Goal: Task Accomplishment & Management: Manage account settings

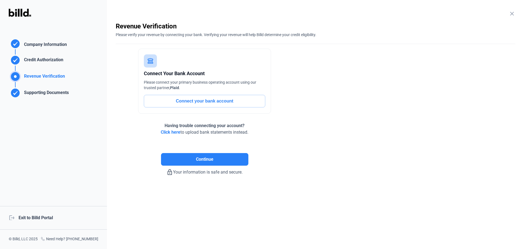
click at [412, 101] on enrollment-step "close Revenue Verification Please verify your revenue by connecting your bank. …" at bounding box center [316, 98] width 400 height 153
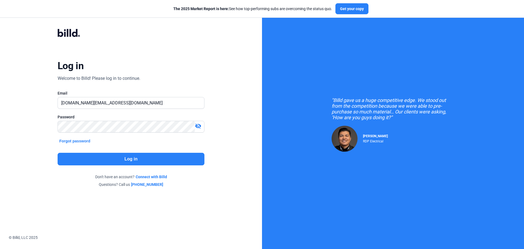
click at [174, 159] on button "Log in" at bounding box center [131, 159] width 147 height 13
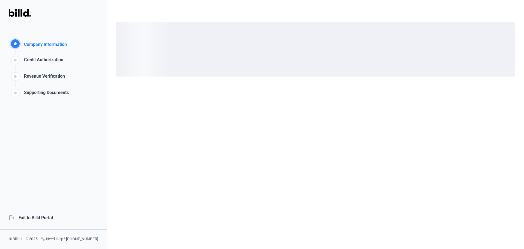
click at [38, 214] on div "logout Exit to Billd Portal" at bounding box center [53, 217] width 107 height 23
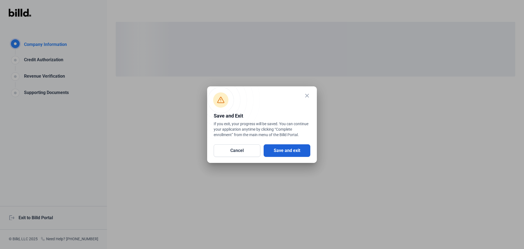
click at [287, 149] on button "Save and exit" at bounding box center [287, 150] width 47 height 13
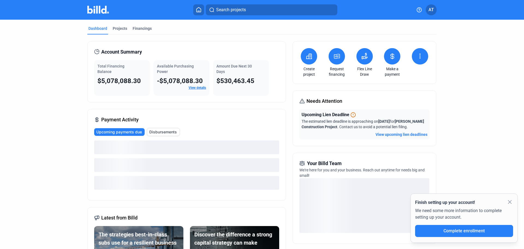
click at [391, 57] on icon at bounding box center [392, 56] width 3 height 5
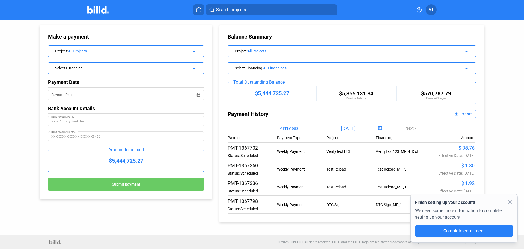
click at [300, 65] on div "Select Financing : All Financings" at bounding box center [340, 67] width 211 height 5
click at [338, 67] on div "All Financings" at bounding box center [354, 68] width 182 height 4
click at [288, 49] on div "All Projects" at bounding box center [347, 51] width 198 height 4
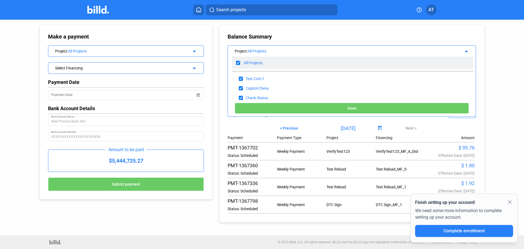
click at [239, 64] on input "checkbox" at bounding box center [238, 63] width 4 height 8
checkbox input "false"
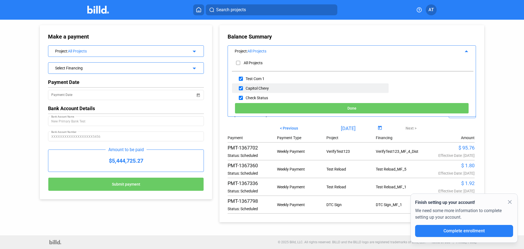
click at [241, 79] on input "checkbox" at bounding box center [241, 79] width 4 height 8
checkbox input "true"
click at [341, 110] on button "Done" at bounding box center [352, 108] width 234 height 11
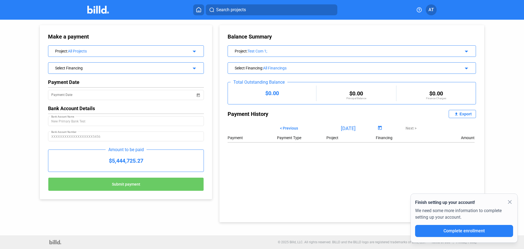
click at [284, 66] on div "All Financings" at bounding box center [354, 68] width 182 height 4
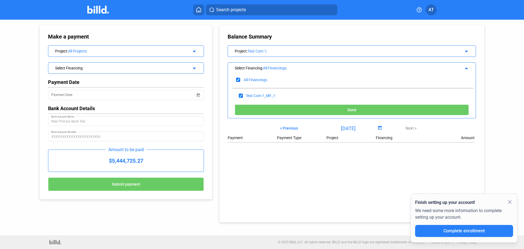
click at [275, 46] on div "Project : Test Com 1; arrow_drop_down" at bounding box center [352, 51] width 248 height 10
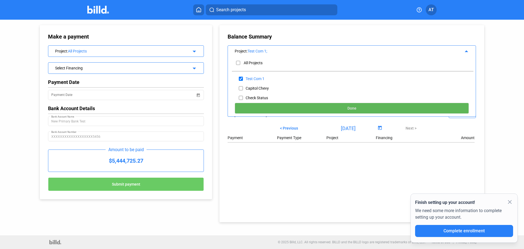
click at [330, 107] on button "Done" at bounding box center [352, 108] width 234 height 11
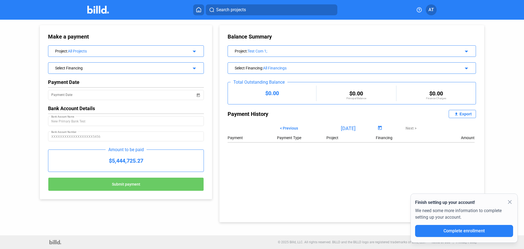
click at [288, 50] on div "Test Com 1;" at bounding box center [347, 51] width 198 height 4
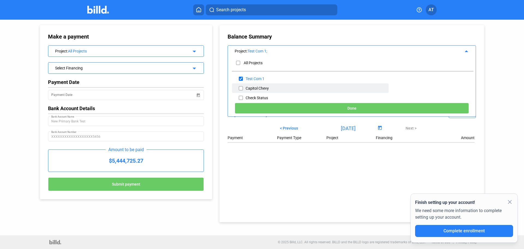
click at [240, 88] on input "checkbox" at bounding box center [241, 88] width 4 height 8
checkbox input "true"
click at [327, 109] on button "Done" at bounding box center [352, 108] width 234 height 11
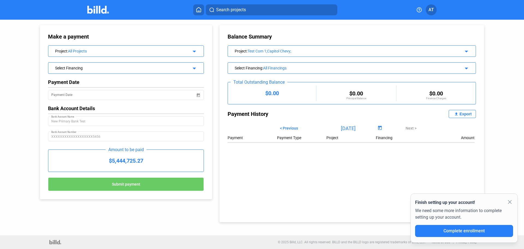
click at [94, 68] on div "Select Financing" at bounding box center [119, 67] width 128 height 5
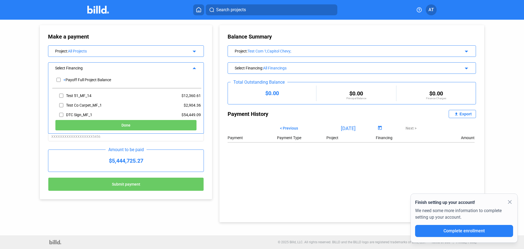
click at [291, 49] on div "Test Com 1;Capitol Chevy;" at bounding box center [347, 51] width 198 height 4
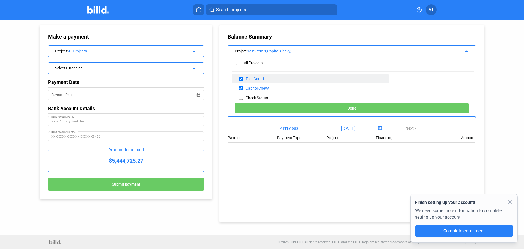
click at [240, 78] on input "checkbox" at bounding box center [241, 79] width 4 height 8
checkbox input "false"
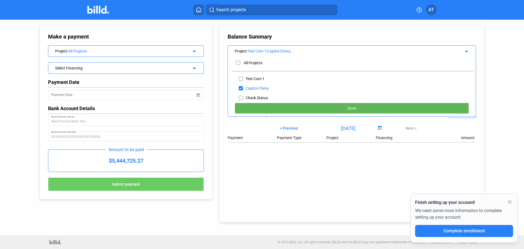
click at [300, 108] on button "Done" at bounding box center [352, 108] width 234 height 11
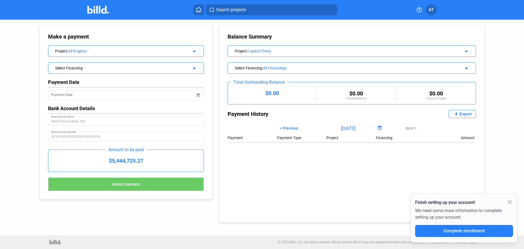
click at [283, 67] on div "All Financings" at bounding box center [354, 68] width 182 height 4
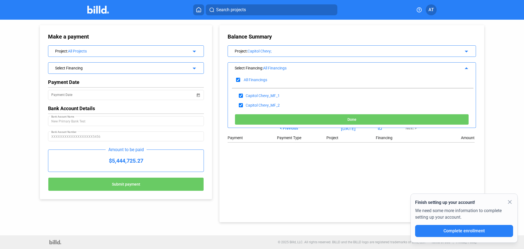
click at [279, 51] on div "Capitol Chevy;" at bounding box center [347, 51] width 198 height 4
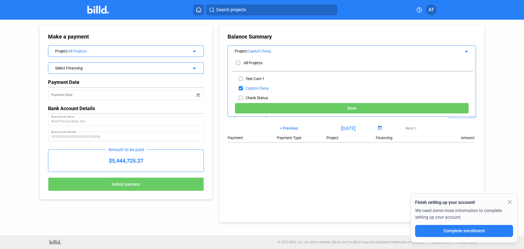
drag, startPoint x: 308, startPoint y: 158, endPoint x: 301, endPoint y: 146, distance: 13.6
click at [308, 158] on div "Balance Summary Project : Capitol Chevy; arrow_drop_up All Projects Test Com 1 …" at bounding box center [352, 123] width 265 height 197
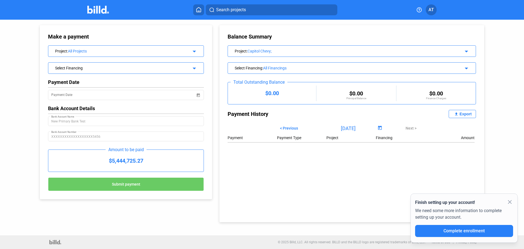
drag, startPoint x: 271, startPoint y: 49, endPoint x: 272, endPoint y: 55, distance: 5.3
click at [271, 49] on div "Capitol Chevy;" at bounding box center [347, 51] width 198 height 4
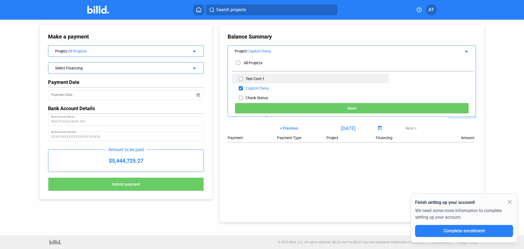
click at [242, 79] on input "checkbox" at bounding box center [241, 79] width 4 height 8
checkbox input "true"
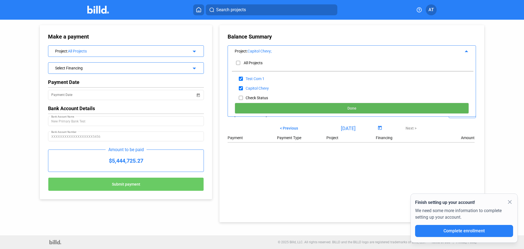
click at [345, 104] on button "Done" at bounding box center [352, 108] width 234 height 11
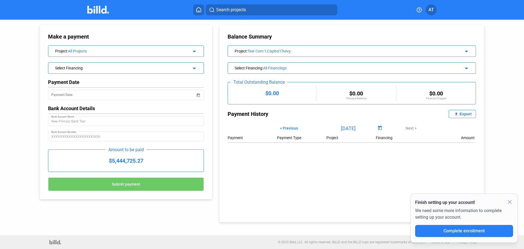
click at [310, 68] on div "All Financings" at bounding box center [354, 68] width 182 height 4
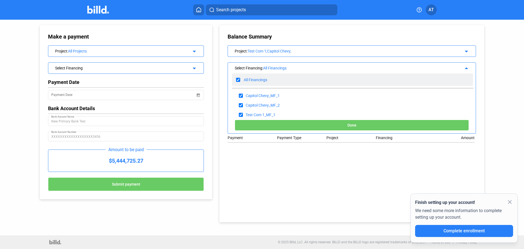
click at [248, 78] on div "All Financings" at bounding box center [255, 80] width 23 height 4
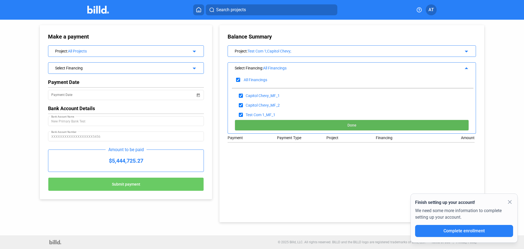
click at [310, 125] on button "Done" at bounding box center [352, 125] width 234 height 11
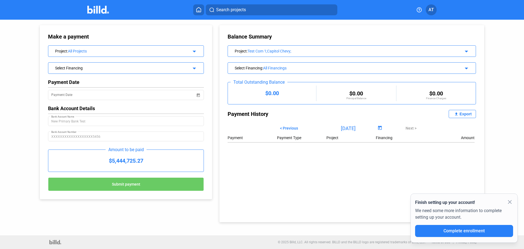
click at [284, 51] on div "Test Com 1;Capitol Chevy;" at bounding box center [347, 51] width 198 height 4
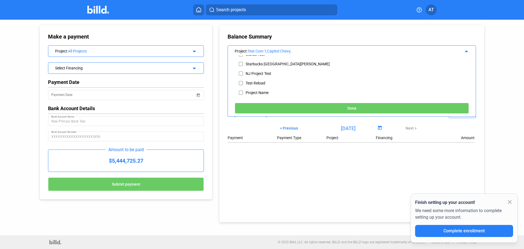
scroll to position [109, 0]
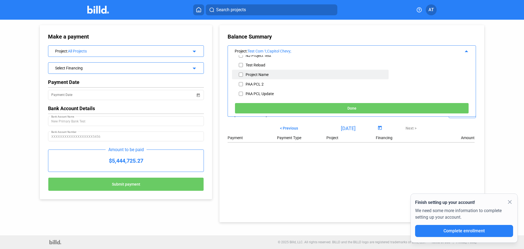
click at [240, 73] on input "checkbox" at bounding box center [241, 74] width 4 height 8
checkbox input "true"
click at [351, 108] on span "Done" at bounding box center [352, 108] width 9 height 4
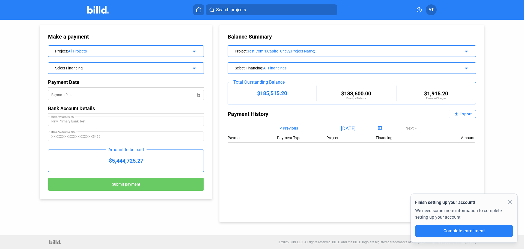
click at [290, 51] on div "Test Com 1;Capitol Chevy;Project Name;" at bounding box center [347, 51] width 198 height 4
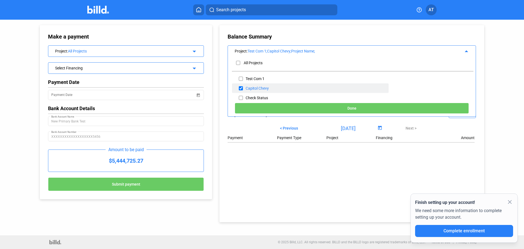
click at [242, 90] on input "checkbox" at bounding box center [241, 88] width 4 height 8
checkbox input "false"
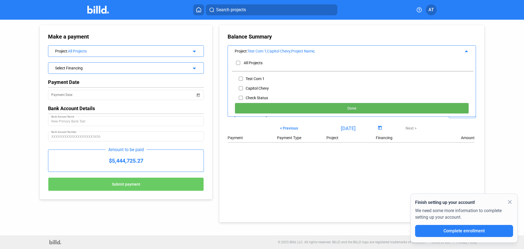
click at [355, 108] on span "Done" at bounding box center [352, 108] width 9 height 4
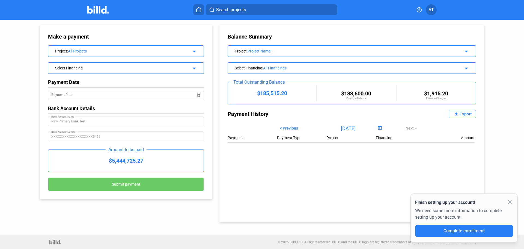
click at [283, 67] on div "All Financings" at bounding box center [354, 68] width 182 height 4
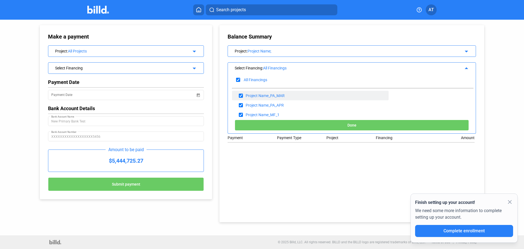
click at [241, 94] on input "checkbox" at bounding box center [241, 95] width 4 height 8
checkbox input "false"
click at [242, 105] on input "checkbox" at bounding box center [241, 105] width 4 height 8
checkbox input "false"
click at [307, 123] on button "Done" at bounding box center [352, 125] width 234 height 11
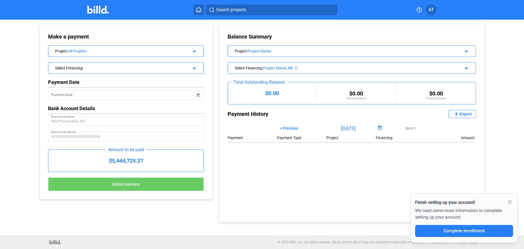
click at [282, 70] on div "Project Name_MF_1;" at bounding box center [354, 68] width 182 height 4
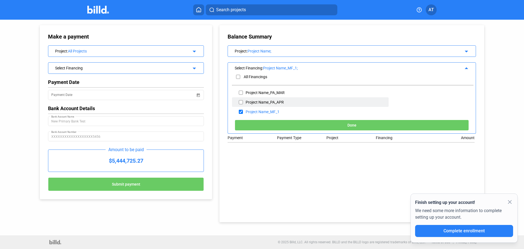
scroll to position [4, 0]
click at [242, 111] on input "checkbox" at bounding box center [241, 111] width 4 height 8
checkbox input "false"
click at [242, 100] on input "checkbox" at bounding box center [241, 101] width 4 height 8
checkbox input "true"
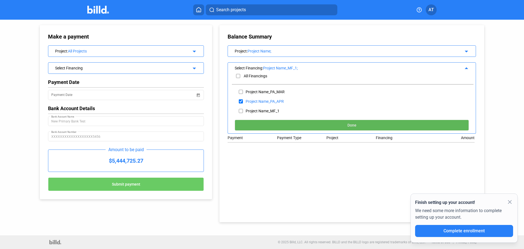
click at [306, 122] on button "Done" at bounding box center [352, 125] width 234 height 11
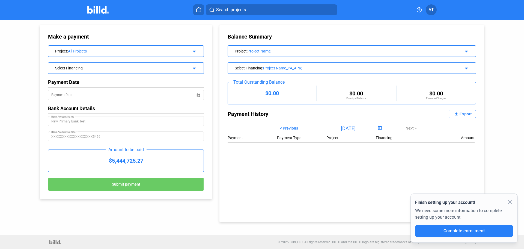
click at [296, 67] on div "Project Name_PA_APR;" at bounding box center [354, 68] width 182 height 4
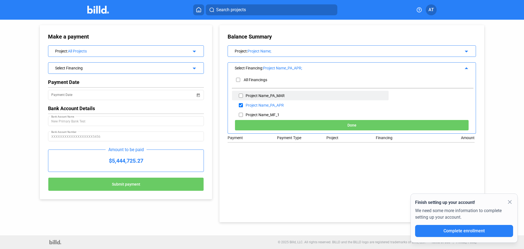
click at [242, 97] on input "checkbox" at bounding box center [241, 95] width 4 height 8
checkbox input "true"
click at [242, 105] on input "checkbox" at bounding box center [241, 105] width 4 height 8
checkbox input "false"
click at [310, 125] on button "Done" at bounding box center [352, 125] width 234 height 11
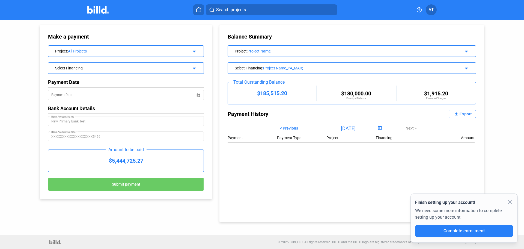
click at [312, 68] on div "Project Name_PA_MAR;" at bounding box center [354, 68] width 182 height 4
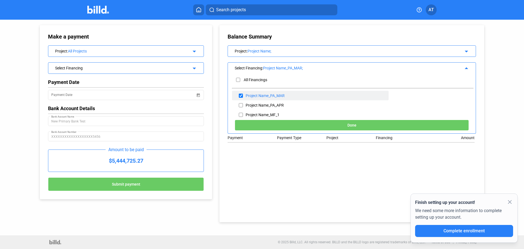
click at [242, 95] on input "checkbox" at bounding box center [241, 95] width 4 height 8
checkbox input "false"
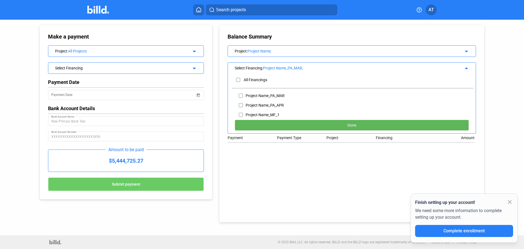
click at [372, 126] on button "Done" at bounding box center [352, 125] width 234 height 11
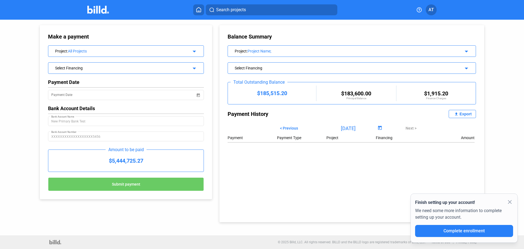
click at [298, 68] on div "Select Financing" at bounding box center [340, 67] width 211 height 5
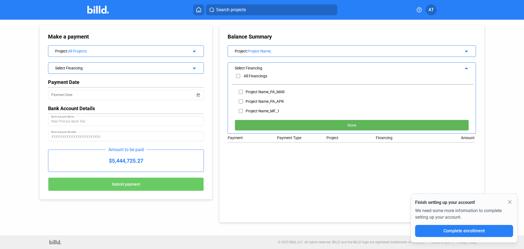
click at [346, 122] on button "Done" at bounding box center [352, 125] width 234 height 11
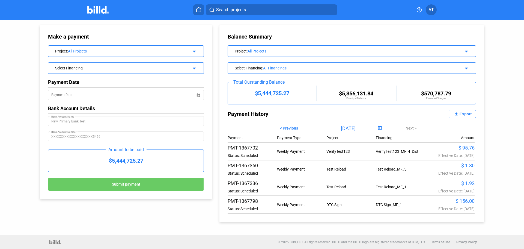
click at [284, 49] on div "All Projects" at bounding box center [347, 51] width 198 height 4
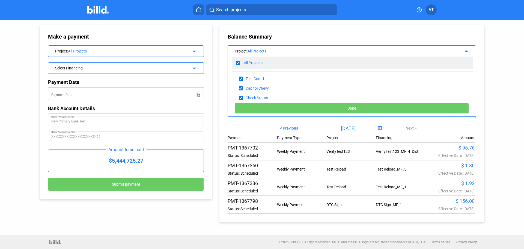
click at [238, 62] on input "checkbox" at bounding box center [238, 63] width 4 height 8
checkbox input "false"
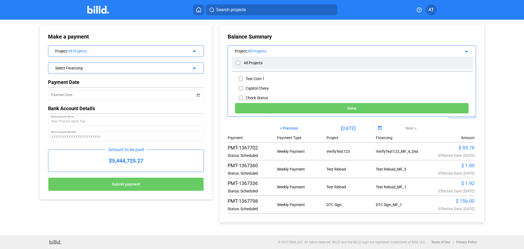
checkbox input "false"
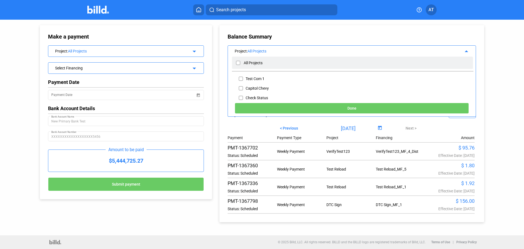
checkbox input "false"
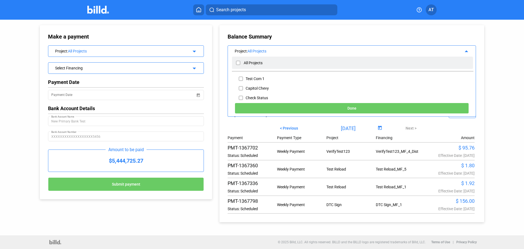
checkbox input "false"
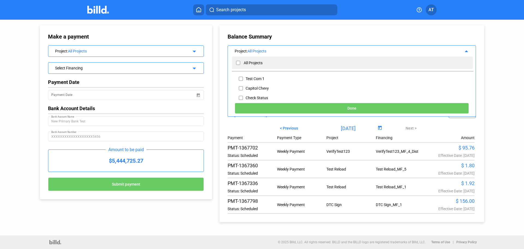
checkbox input "false"
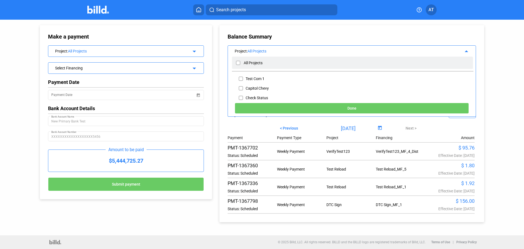
checkbox input "false"
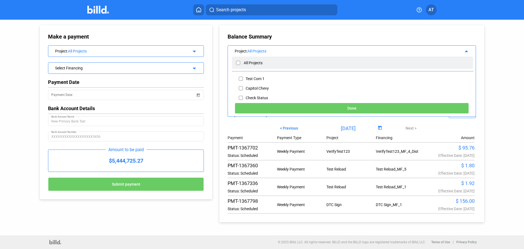
checkbox input "false"
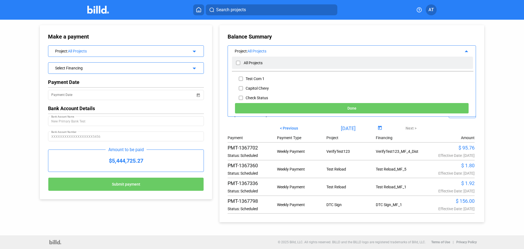
checkbox input "false"
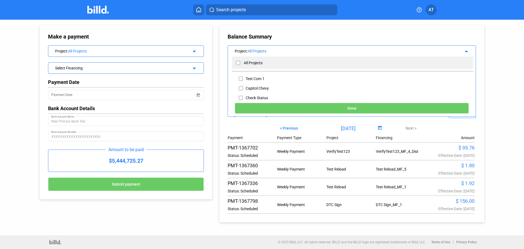
checkbox input "false"
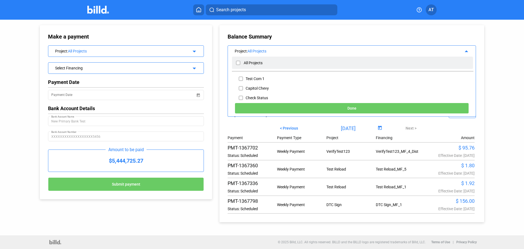
checkbox input "false"
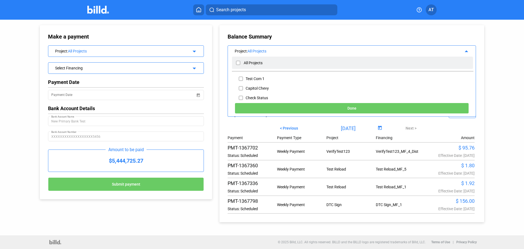
checkbox input "false"
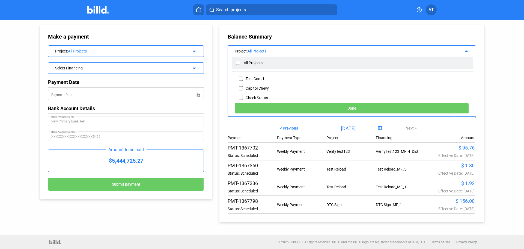
checkbox input "false"
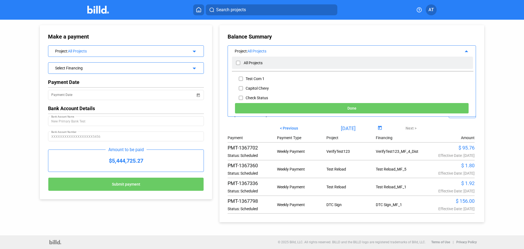
checkbox input "false"
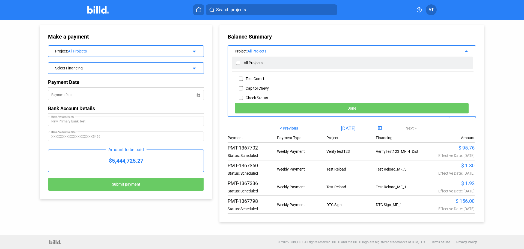
checkbox input "false"
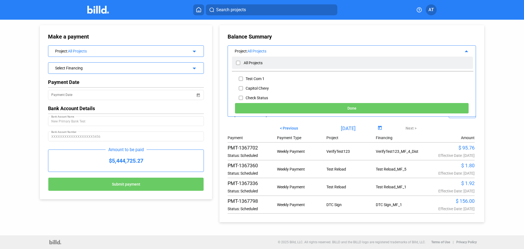
checkbox input "false"
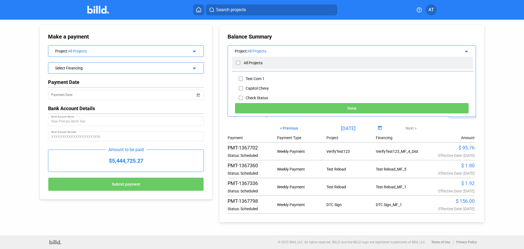
checkbox input "false"
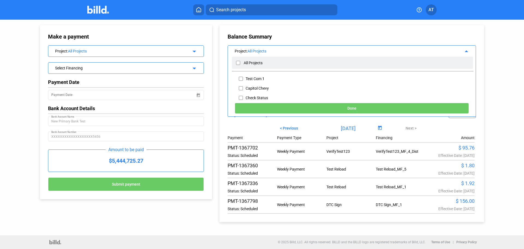
checkbox input "false"
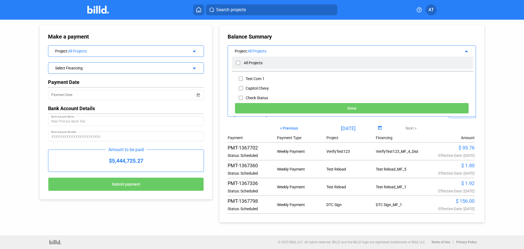
checkbox input "false"
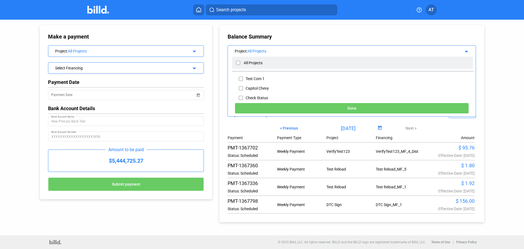
checkbox input "false"
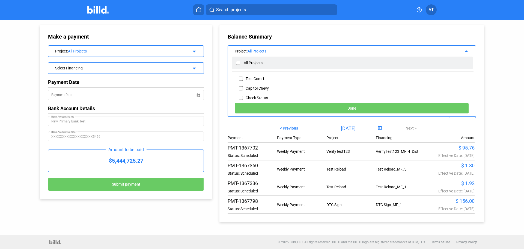
checkbox input "false"
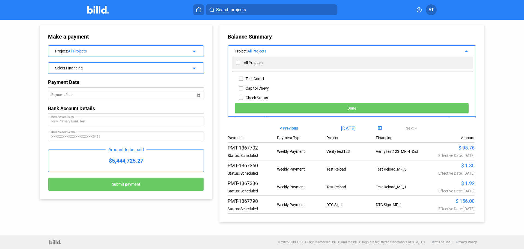
checkbox input "false"
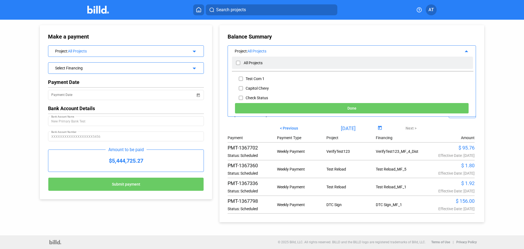
checkbox input "false"
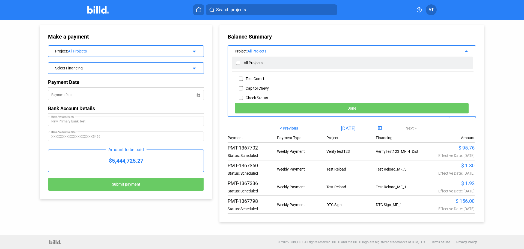
checkbox input "false"
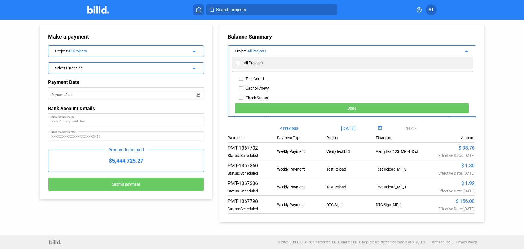
checkbox input "false"
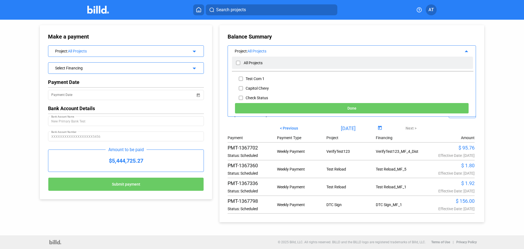
checkbox input "false"
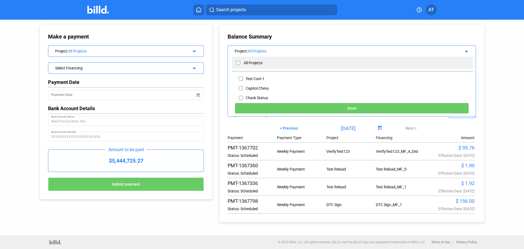
checkbox input "false"
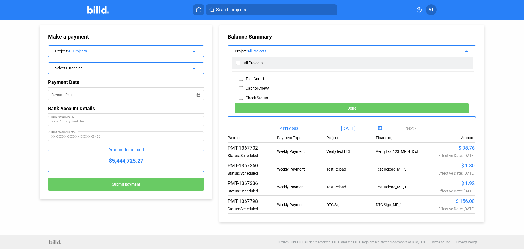
checkbox input "false"
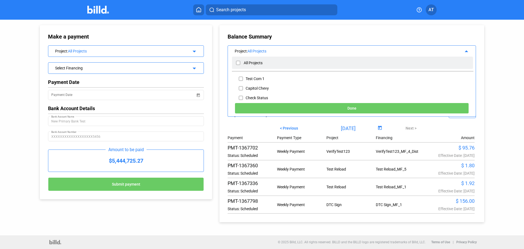
checkbox input "false"
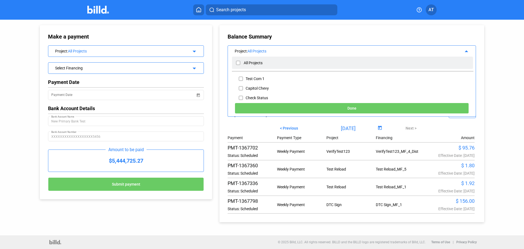
checkbox input "false"
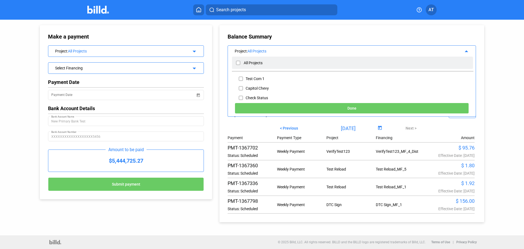
checkbox input "false"
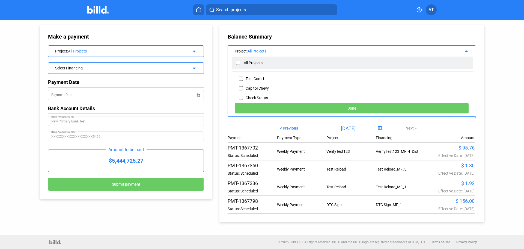
checkbox input "false"
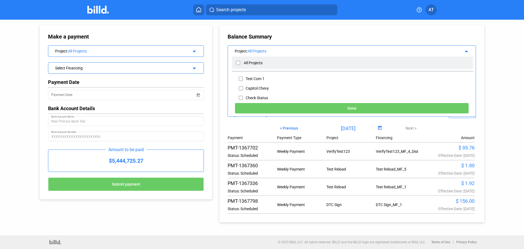
checkbox input "false"
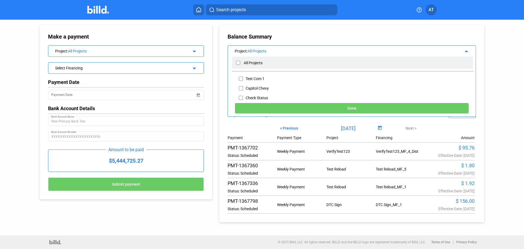
checkbox input "false"
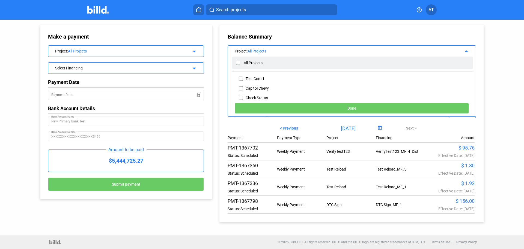
checkbox input "false"
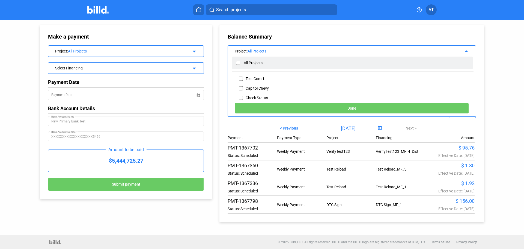
checkbox input "false"
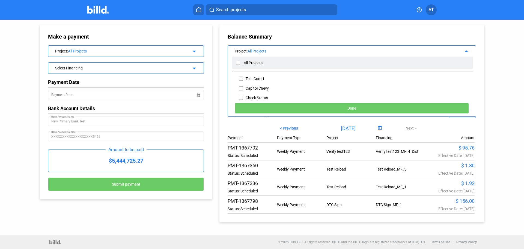
checkbox input "false"
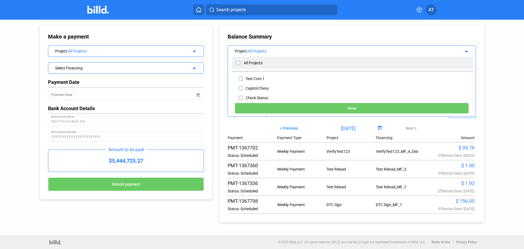
checkbox input "false"
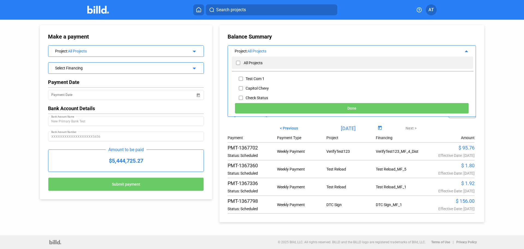
checkbox input "false"
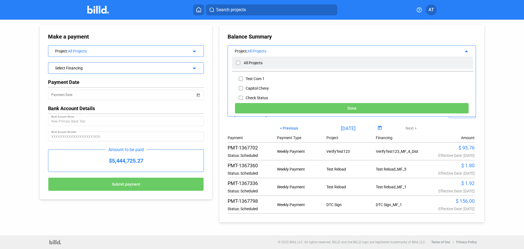
checkbox input "false"
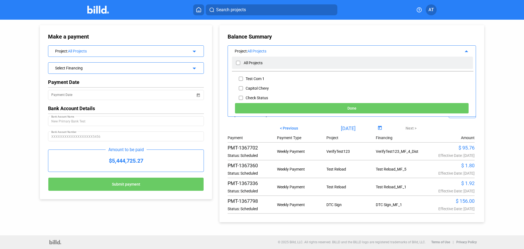
checkbox input "false"
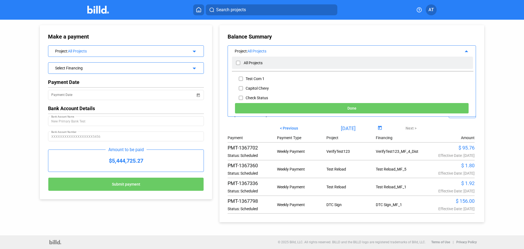
checkbox input "false"
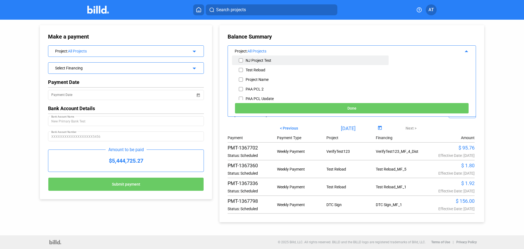
scroll to position [109, 0]
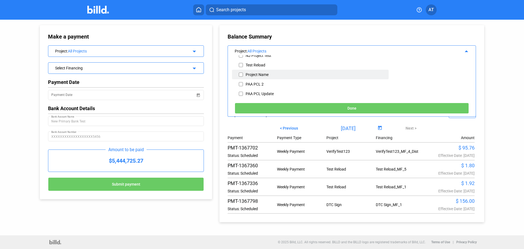
click at [242, 74] on input "checkbox" at bounding box center [241, 74] width 4 height 8
click at [356, 108] on button "Done" at bounding box center [352, 108] width 234 height 11
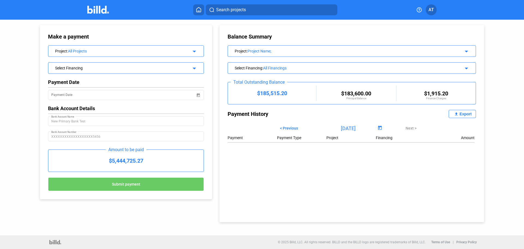
click at [294, 68] on div "All Financings" at bounding box center [354, 68] width 182 height 4
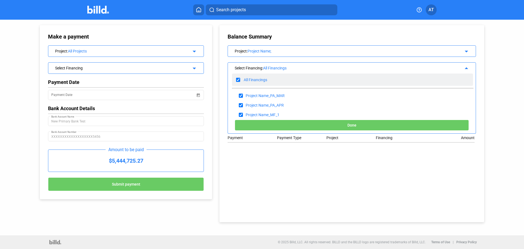
click at [239, 80] on input "checkbox" at bounding box center [238, 80] width 4 height 8
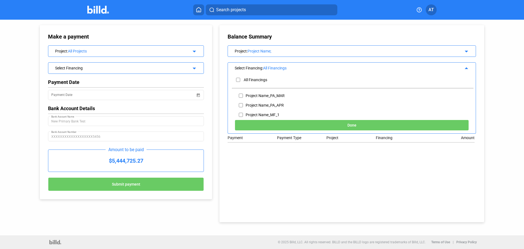
click at [347, 126] on button "Done" at bounding box center [352, 125] width 234 height 11
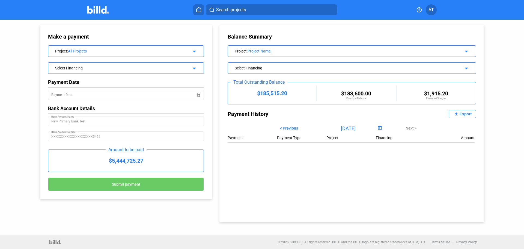
click at [315, 67] on div "Select Financing" at bounding box center [340, 67] width 211 height 5
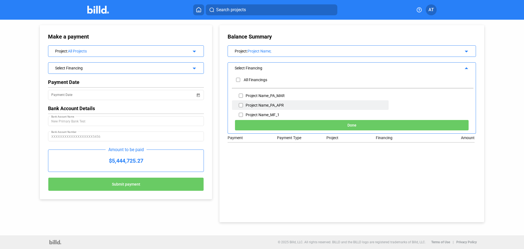
click at [241, 106] on input "checkbox" at bounding box center [241, 105] width 4 height 8
click at [336, 123] on button "Done" at bounding box center [352, 125] width 234 height 11
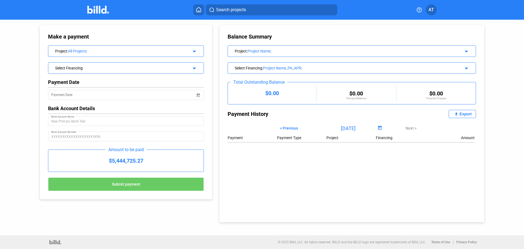
click at [280, 69] on div "Project Name_PA_APR;" at bounding box center [354, 68] width 182 height 4
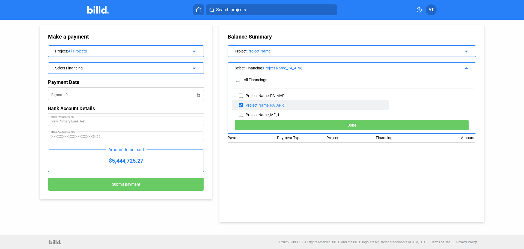
click at [242, 105] on input "checkbox" at bounding box center [241, 105] width 4 height 8
click at [305, 125] on button "Done" at bounding box center [352, 125] width 234 height 11
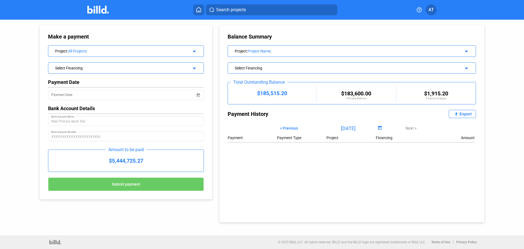
click at [284, 67] on div "Select Financing" at bounding box center [340, 67] width 211 height 5
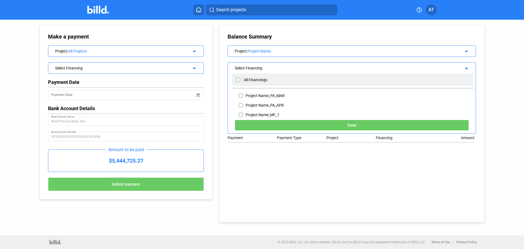
click at [240, 79] on input "checkbox" at bounding box center [238, 80] width 4 height 8
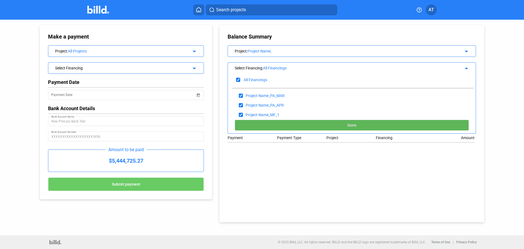
click at [272, 122] on button "Done" at bounding box center [352, 125] width 234 height 11
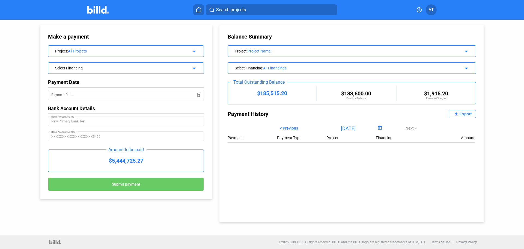
click at [284, 68] on div "All Financings" at bounding box center [354, 68] width 182 height 4
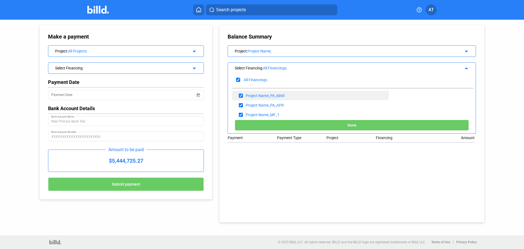
click at [242, 95] on input "checkbox" at bounding box center [241, 95] width 4 height 8
click at [240, 105] on input "checkbox" at bounding box center [241, 105] width 4 height 8
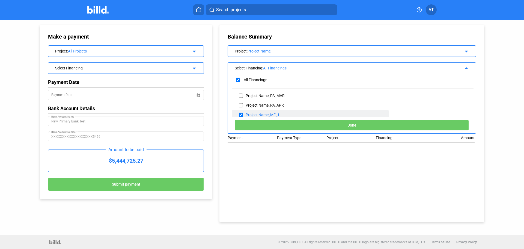
click at [240, 116] on input "checkbox" at bounding box center [241, 115] width 4 height 8
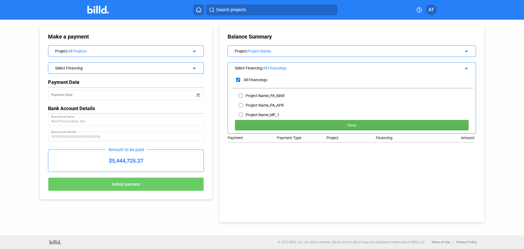
click at [297, 126] on button "Done" at bounding box center [352, 125] width 234 height 11
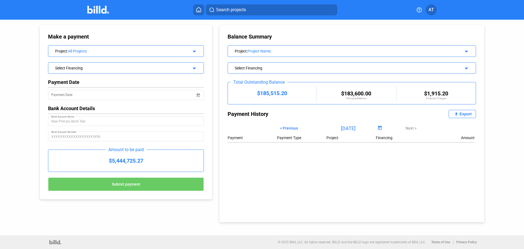
click at [281, 66] on div "Select Financing" at bounding box center [340, 67] width 211 height 5
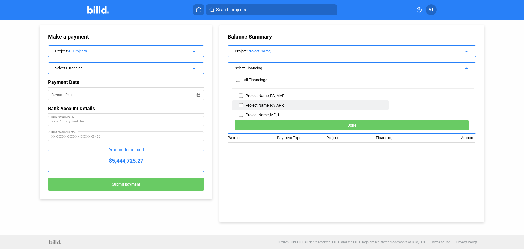
click at [242, 105] on input "checkbox" at bounding box center [241, 105] width 4 height 8
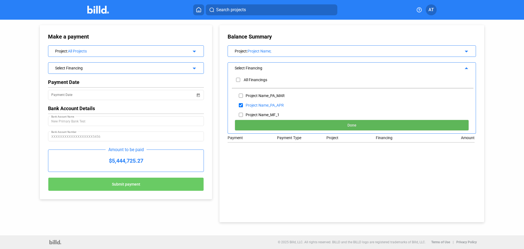
click at [313, 123] on button "Done" at bounding box center [352, 125] width 234 height 11
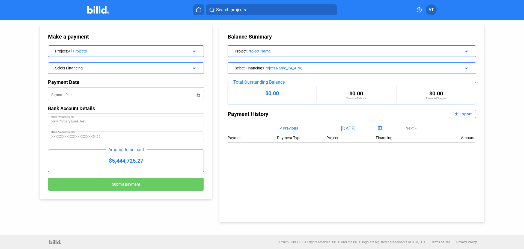
click at [290, 63] on div "Select Financing : Project Name_PA_APR; arrow_drop_down" at bounding box center [352, 68] width 248 height 10
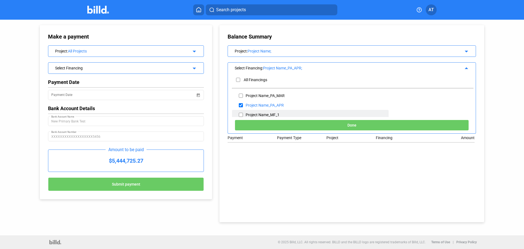
click at [241, 114] on input "checkbox" at bounding box center [241, 115] width 4 height 8
click at [241, 103] on input "checkbox" at bounding box center [241, 105] width 4 height 8
click at [331, 125] on button "Done" at bounding box center [352, 125] width 234 height 11
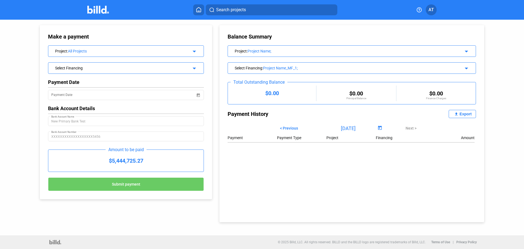
click at [317, 66] on div "Project Name_MF_1;" at bounding box center [354, 68] width 182 height 4
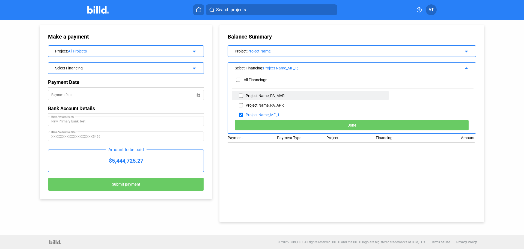
click at [241, 95] on input "checkbox" at bounding box center [241, 95] width 4 height 8
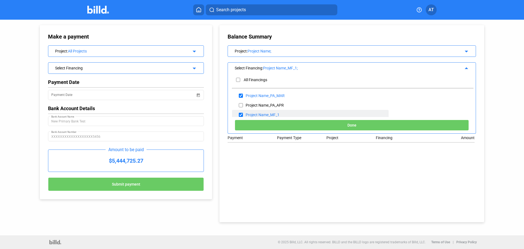
click at [265, 114] on div "Project Name_MF_1" at bounding box center [263, 115] width 34 height 4
click at [321, 126] on button "Done" at bounding box center [352, 125] width 234 height 11
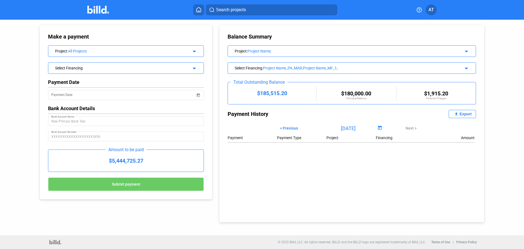
click at [349, 67] on div "Project Name_PA_MAR;Project Name_MF_1;" at bounding box center [354, 68] width 182 height 4
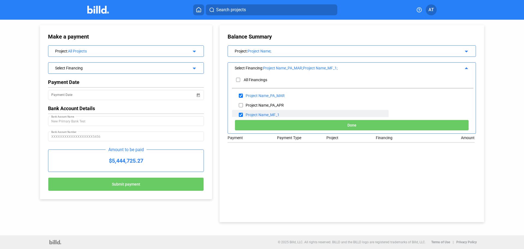
click at [242, 116] on input "checkbox" at bounding box center [241, 115] width 4 height 8
click at [299, 119] on div "Done" at bounding box center [352, 125] width 248 height 15
click at [302, 122] on button "Done" at bounding box center [352, 125] width 234 height 11
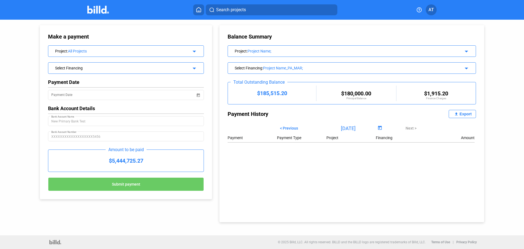
click at [319, 66] on div "Project Name_PA_MAR;" at bounding box center [354, 68] width 182 height 4
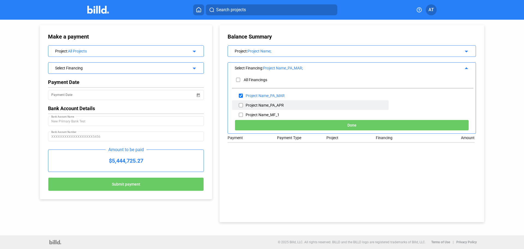
click at [258, 103] on div "Project Name_PA_APR" at bounding box center [265, 105] width 38 height 4
click at [254, 96] on div "Project Name_PA_MAR" at bounding box center [265, 95] width 39 height 4
click at [241, 104] on input "checkbox" at bounding box center [241, 105] width 4 height 8
click at [242, 95] on input "checkbox" at bounding box center [241, 95] width 4 height 8
click at [314, 123] on button "Done" at bounding box center [352, 125] width 234 height 11
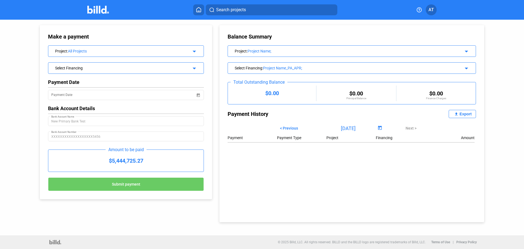
click at [316, 64] on div "Select Financing : Project Name_PA_APR; arrow_drop_down" at bounding box center [352, 68] width 248 height 10
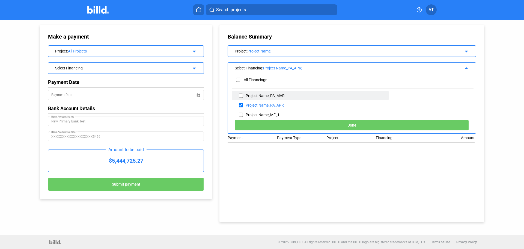
click at [257, 95] on div "Project Name_PA_MAR" at bounding box center [265, 95] width 39 height 4
click at [247, 94] on div "Project Name_PA_MAR" at bounding box center [265, 95] width 39 height 4
click at [242, 95] on input "checkbox" at bounding box center [241, 95] width 4 height 8
click at [241, 104] on input "checkbox" at bounding box center [241, 105] width 4 height 8
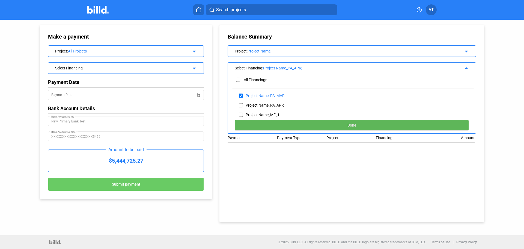
click at [307, 126] on button "Done" at bounding box center [352, 125] width 234 height 11
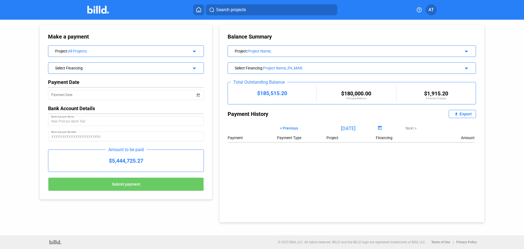
click at [318, 66] on div "Project Name_PA_MAR;" at bounding box center [354, 68] width 182 height 4
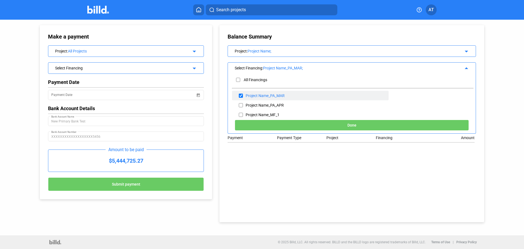
click at [240, 96] on input "checkbox" at bounding box center [241, 95] width 4 height 8
click at [319, 125] on button "Done" at bounding box center [352, 125] width 234 height 11
